Goal: Transaction & Acquisition: Purchase product/service

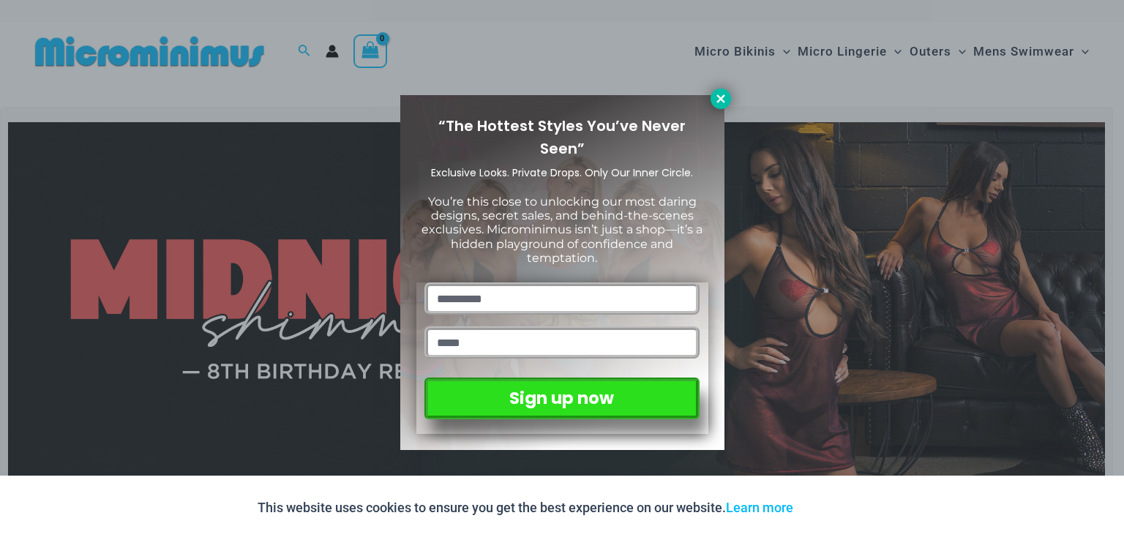
click at [714, 103] on icon at bounding box center [720, 98] width 13 height 13
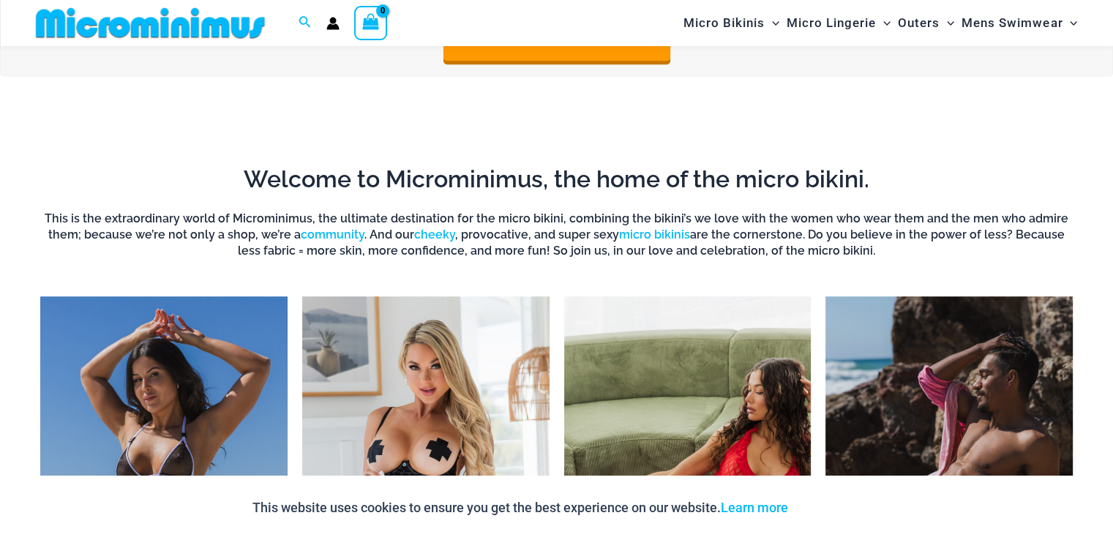
scroll to position [1086, 0]
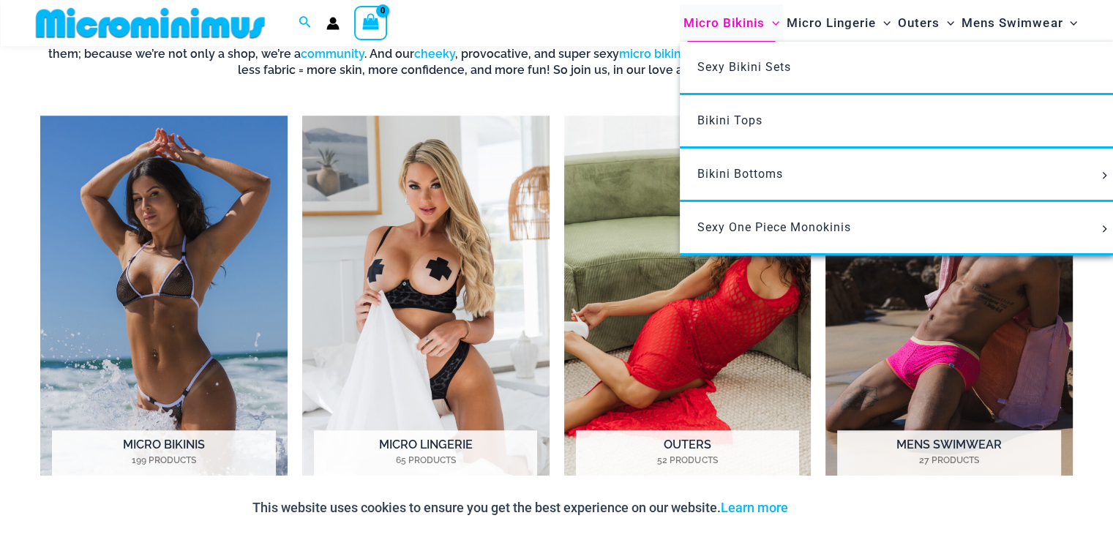
click at [749, 22] on span "Micro Bikinis" at bounding box center [723, 22] width 81 height 37
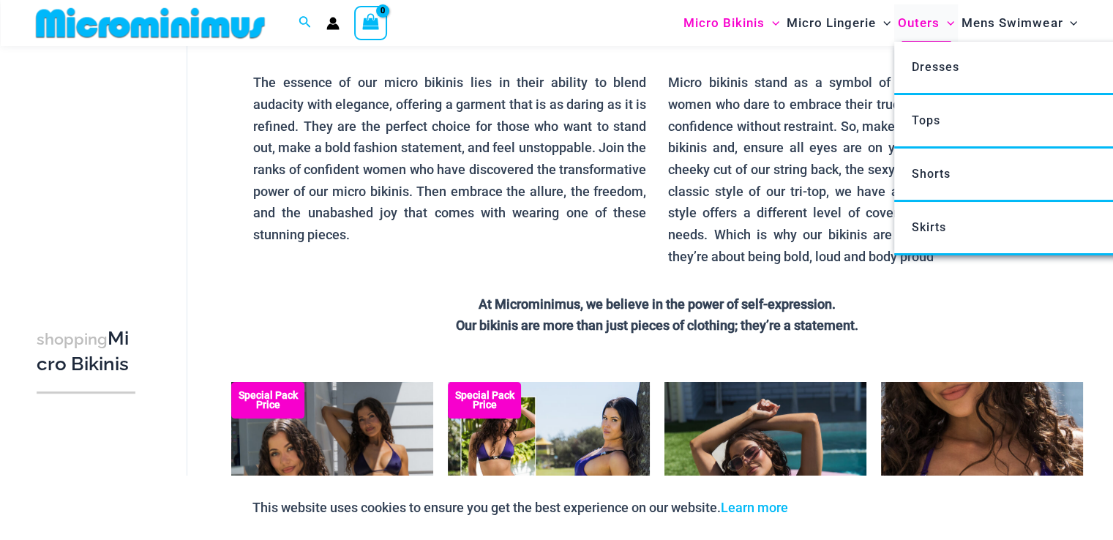
scroll to position [60, 0]
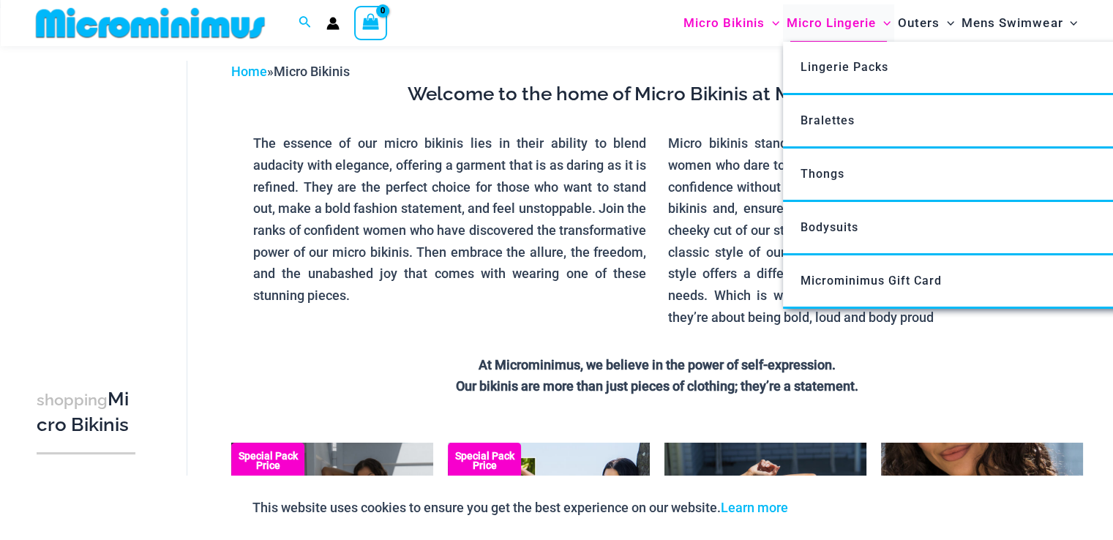
click at [851, 23] on span "Micro Lingerie" at bounding box center [831, 22] width 89 height 37
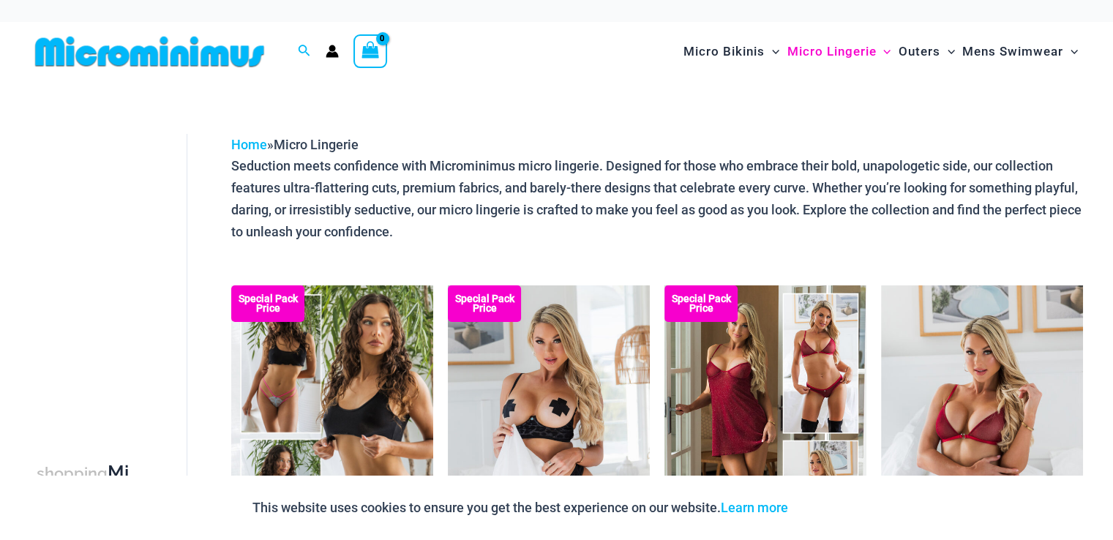
click at [189, 62] on img at bounding box center [149, 51] width 241 height 33
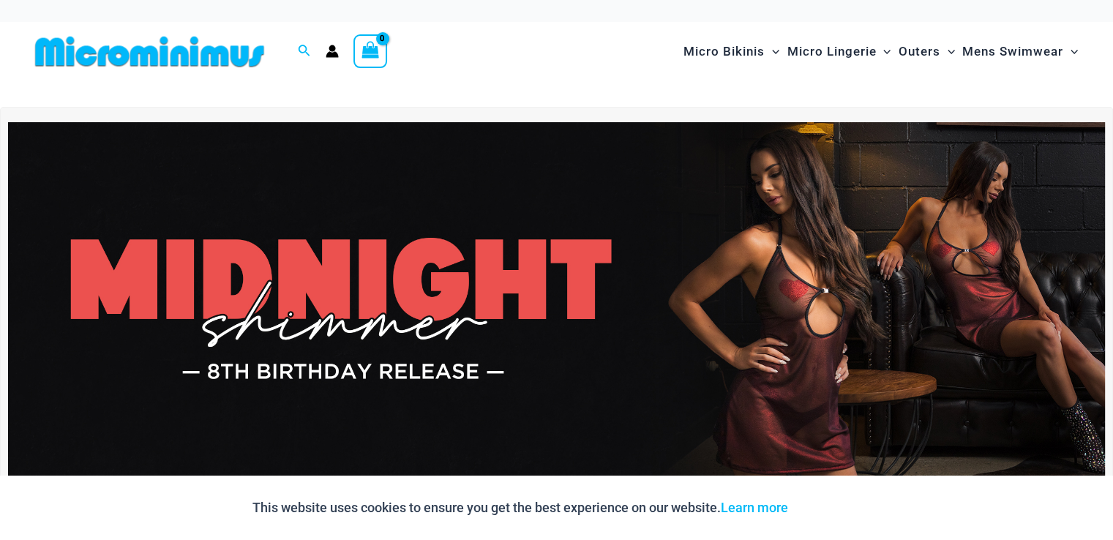
click at [454, 285] on img at bounding box center [556, 308] width 1097 height 372
